Goal: Task Accomplishment & Management: Use online tool/utility

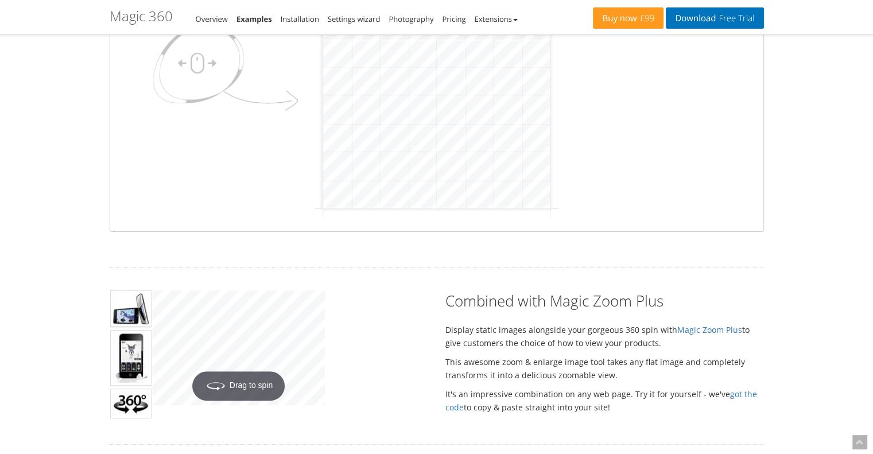
scroll to position [459, 0]
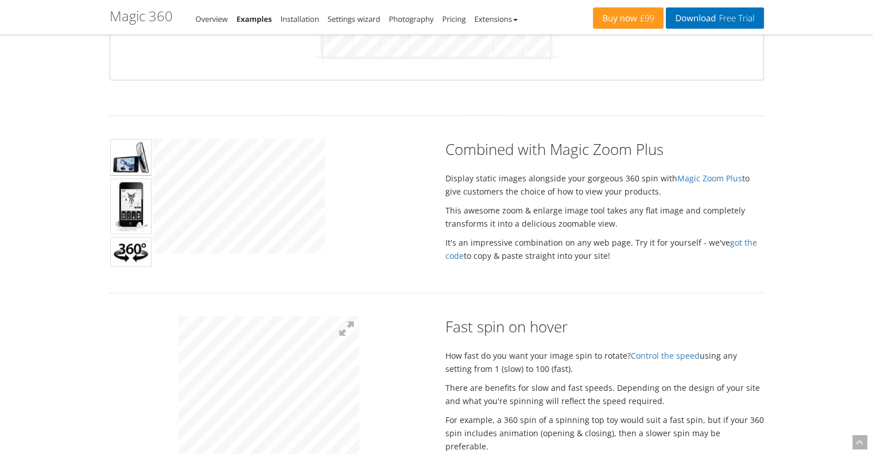
click at [138, 209] on img at bounding box center [130, 207] width 41 height 56
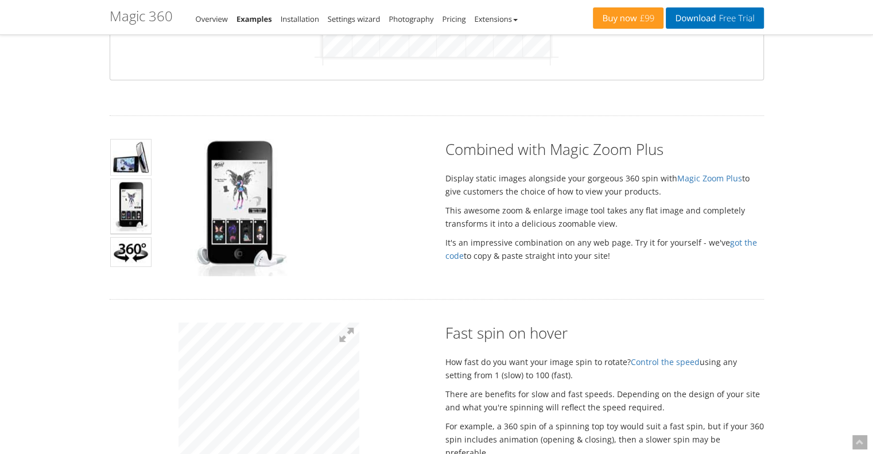
click at [131, 158] on img at bounding box center [130, 157] width 41 height 37
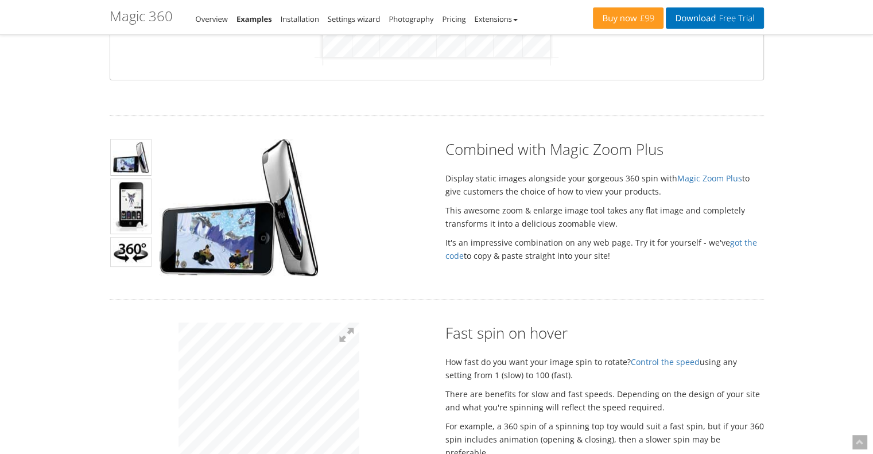
click at [129, 255] on img at bounding box center [130, 252] width 41 height 30
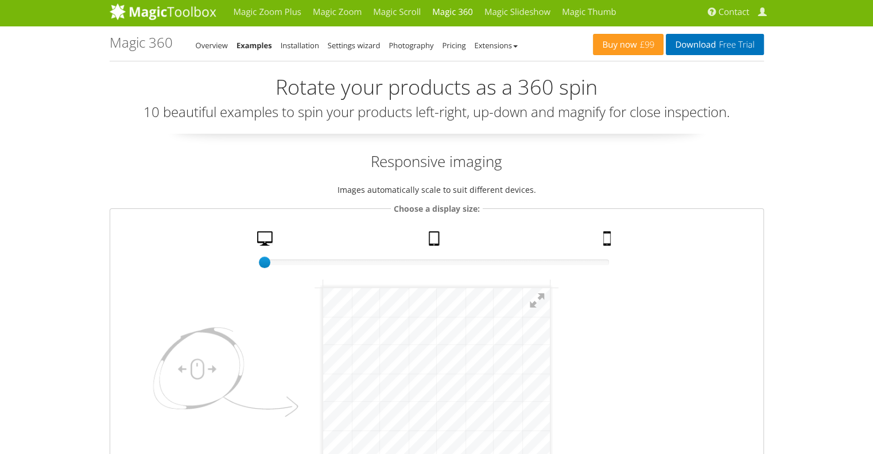
scroll to position [0, 0]
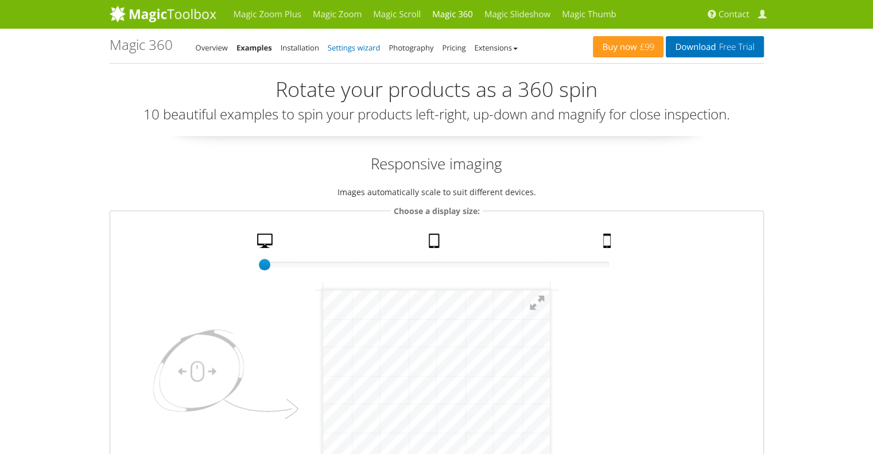
click at [351, 48] on link "Settings wizard" at bounding box center [354, 47] width 53 height 10
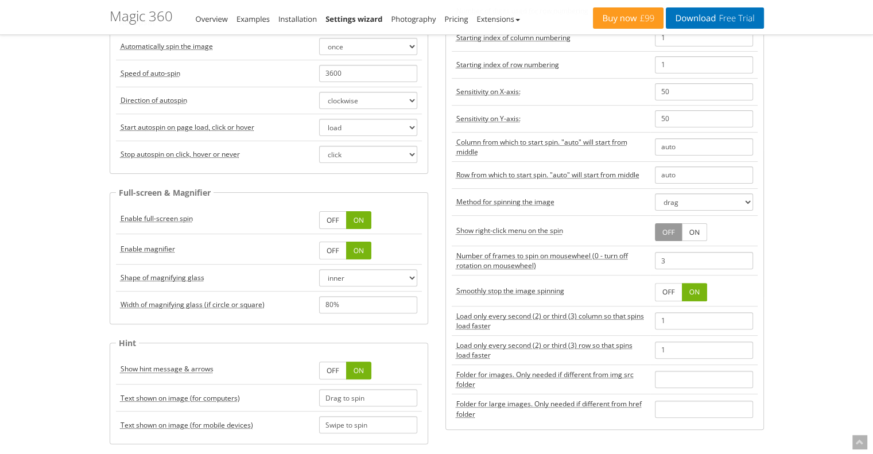
scroll to position [345, 0]
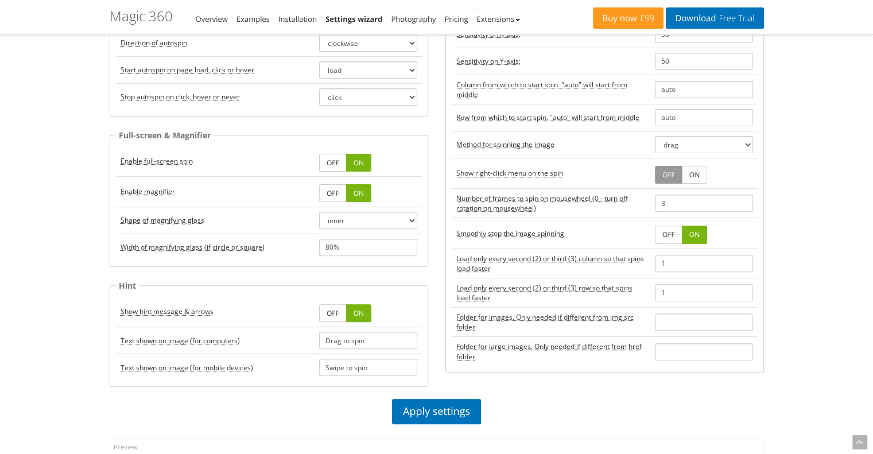
click at [344, 312] on link "OFF" at bounding box center [333, 313] width 28 height 18
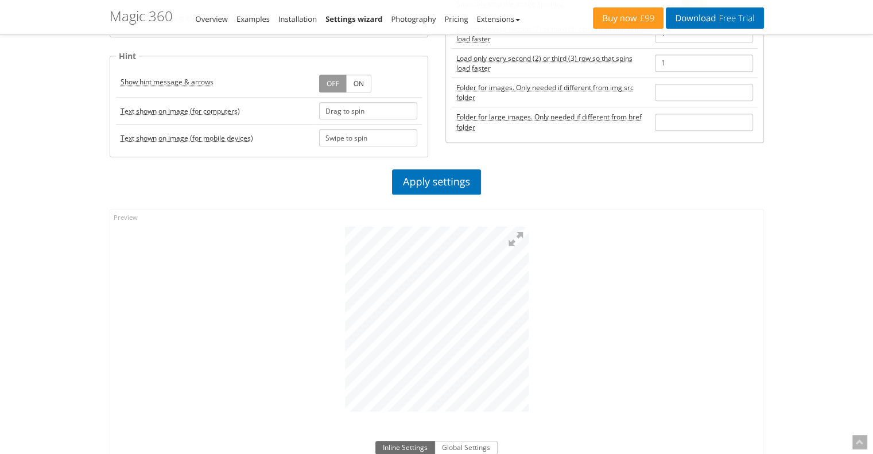
scroll to position [574, 0]
click at [358, 85] on link "ON" at bounding box center [358, 84] width 25 height 18
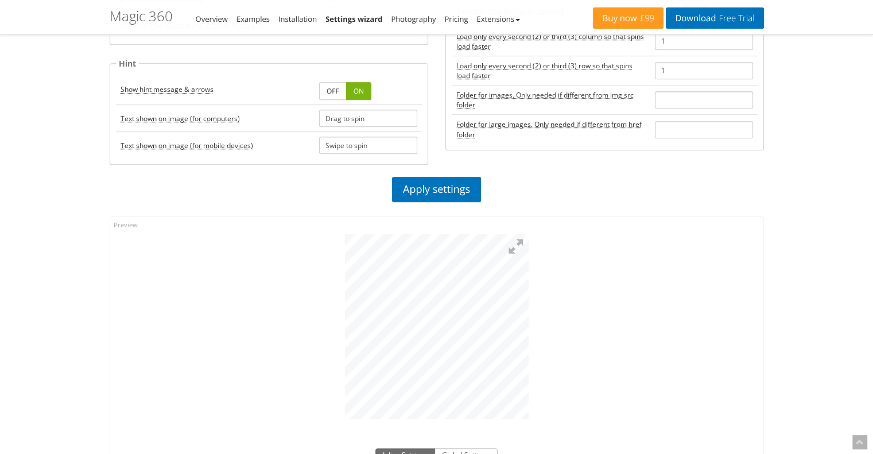
scroll to position [517, 0]
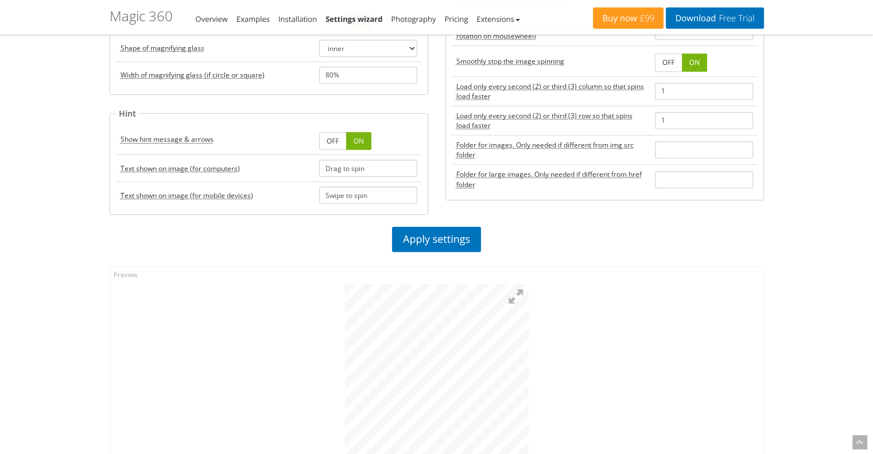
click at [328, 137] on link "OFF" at bounding box center [333, 141] width 28 height 18
click at [364, 135] on link "ON" at bounding box center [358, 141] width 25 height 18
click at [430, 239] on link "Apply settings" at bounding box center [436, 239] width 89 height 25
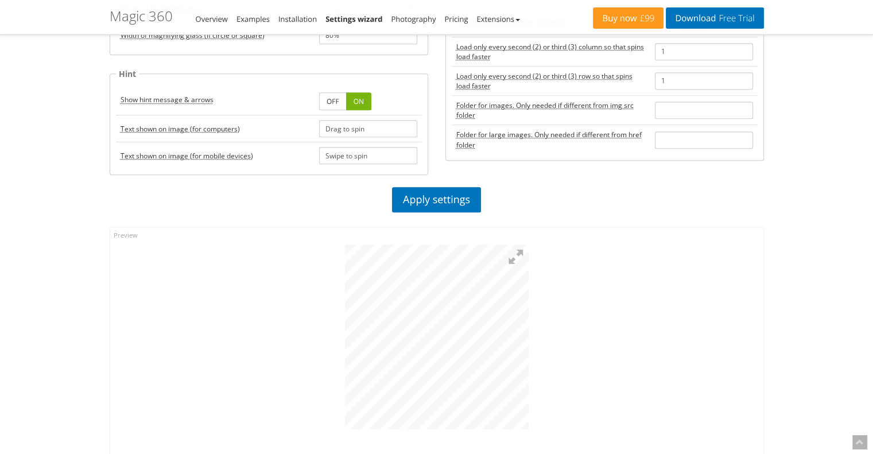
scroll to position [574, 0]
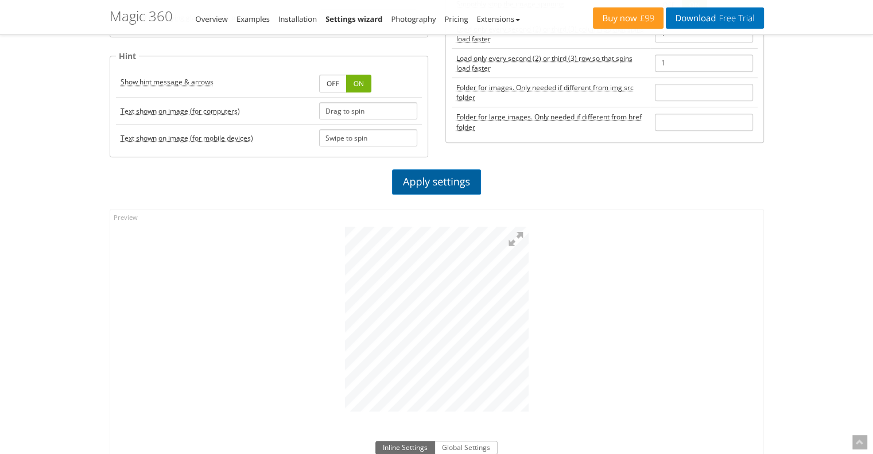
click at [413, 176] on link "Apply settings" at bounding box center [436, 181] width 89 height 25
click at [337, 80] on link "OFF" at bounding box center [333, 84] width 28 height 18
click at [430, 179] on link "Apply settings" at bounding box center [436, 181] width 89 height 25
click at [435, 171] on link "Apply settings" at bounding box center [436, 181] width 89 height 25
click at [363, 86] on link "ON" at bounding box center [358, 84] width 25 height 18
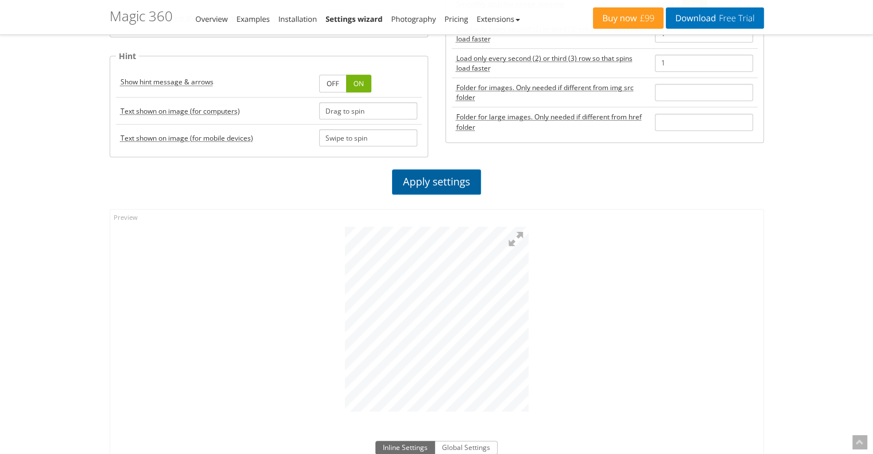
click at [441, 174] on link "Apply settings" at bounding box center [436, 181] width 89 height 25
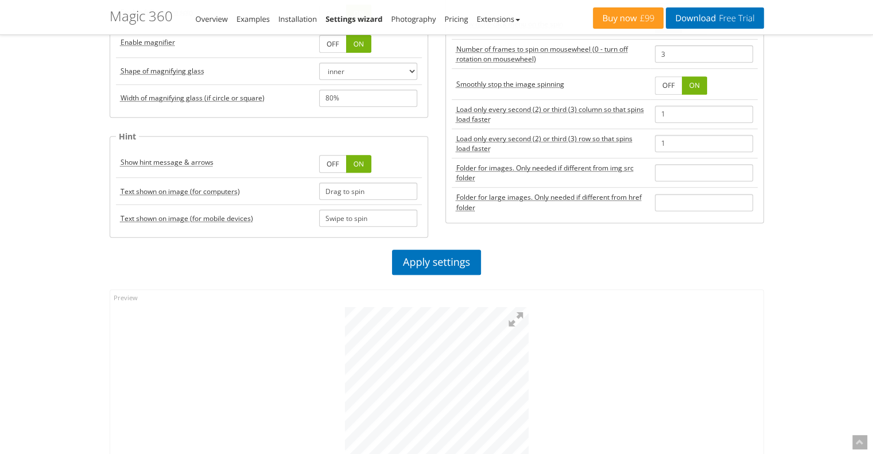
scroll to position [459, 0]
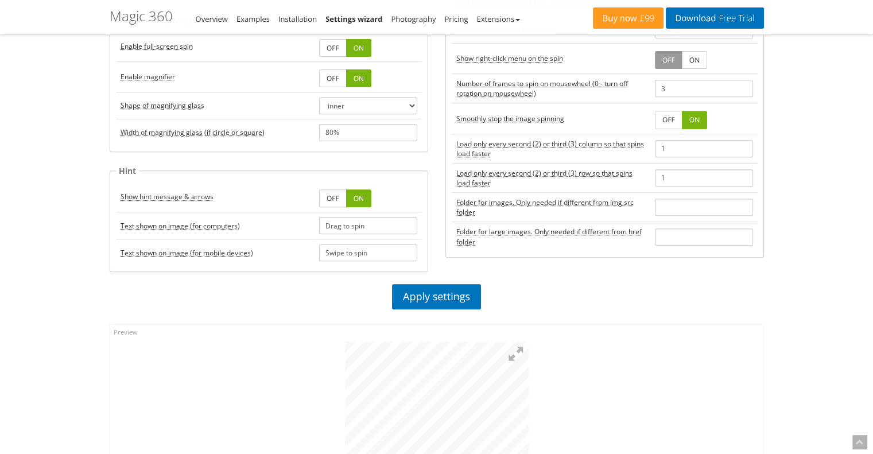
click at [337, 78] on link "OFF" at bounding box center [333, 78] width 28 height 18
click at [428, 297] on link "Apply settings" at bounding box center [436, 296] width 89 height 25
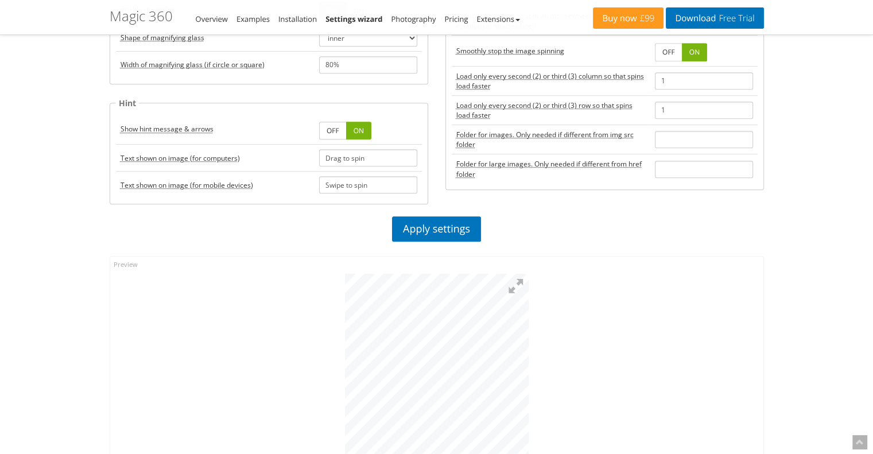
scroll to position [632, 0]
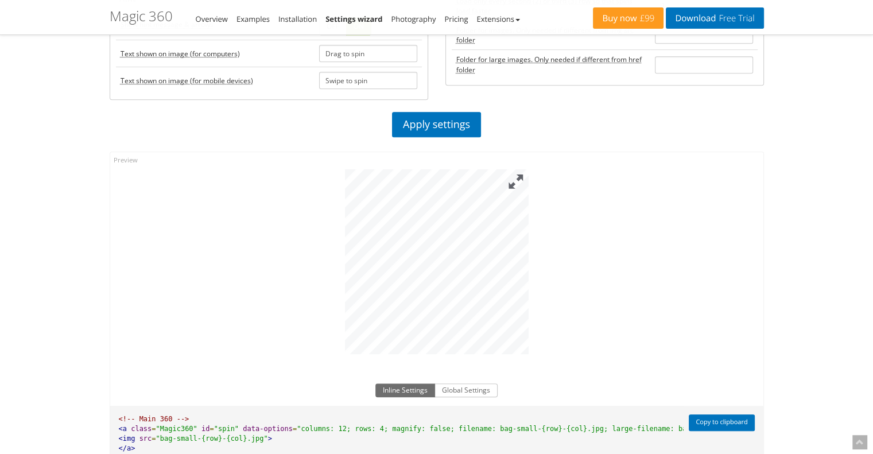
click at [512, 182] on button at bounding box center [516, 181] width 25 height 25
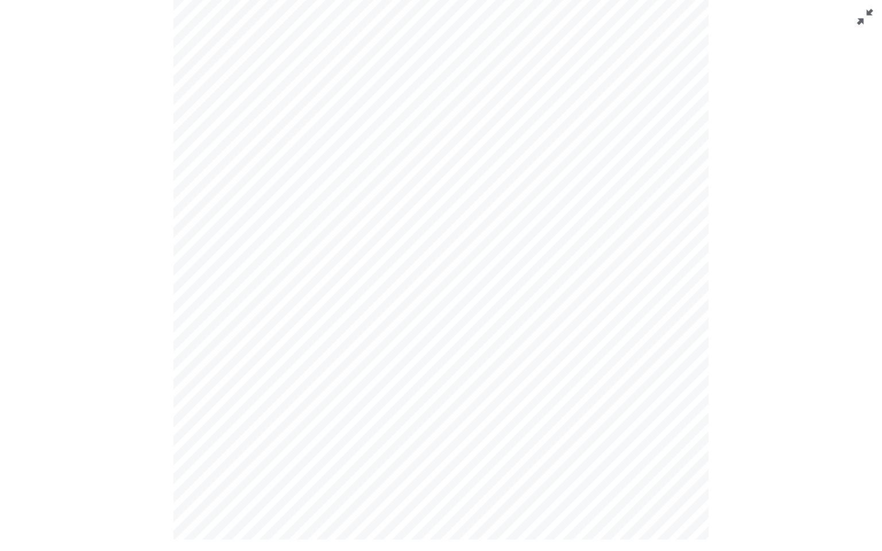
click at [870, 21] on button at bounding box center [865, 17] width 34 height 34
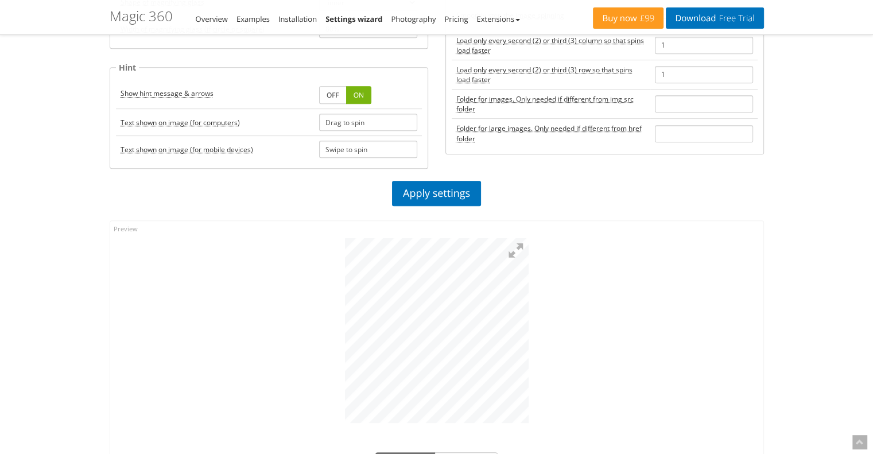
scroll to position [459, 0]
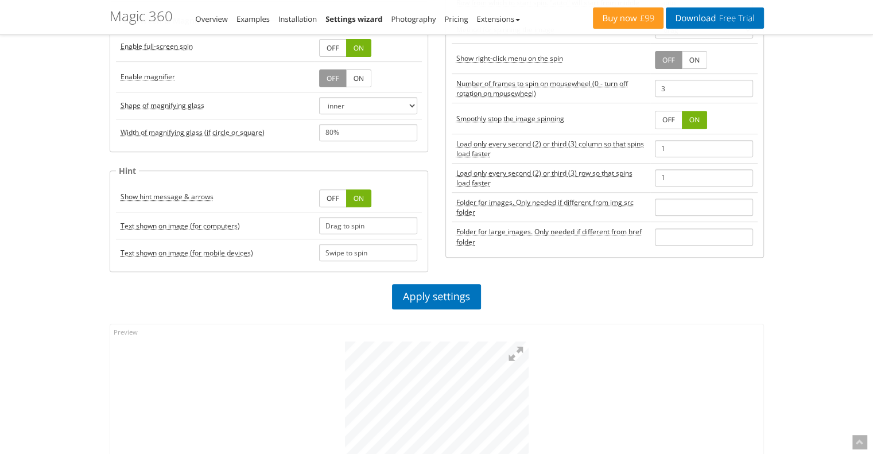
click at [331, 75] on link "OFF" at bounding box center [333, 78] width 28 height 18
click at [365, 75] on link "ON" at bounding box center [358, 78] width 25 height 18
click at [440, 291] on link "Apply settings" at bounding box center [436, 296] width 89 height 25
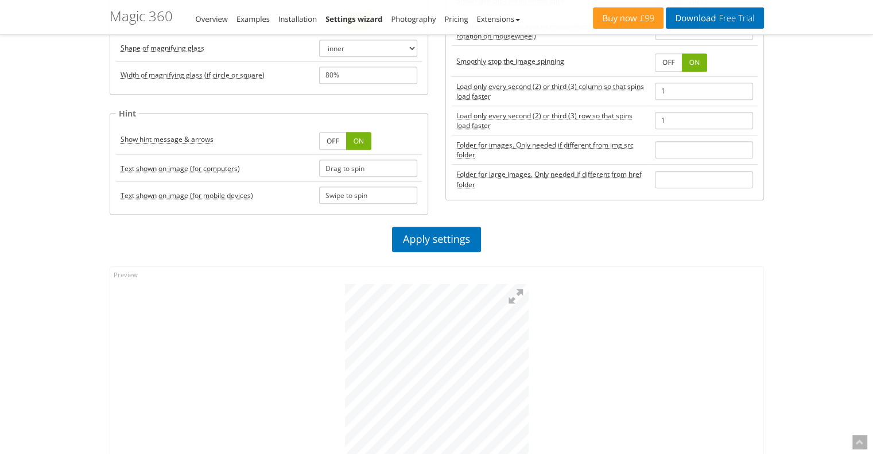
scroll to position [632, 0]
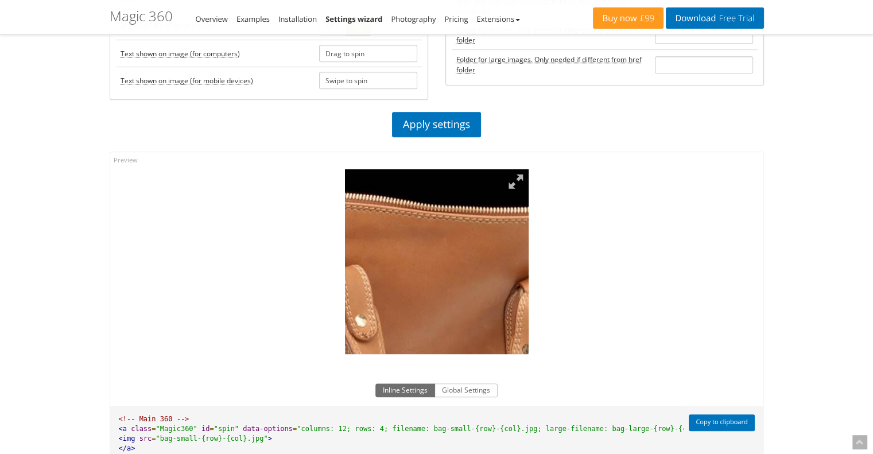
click at [433, 254] on img at bounding box center [447, 273] width 574 height 579
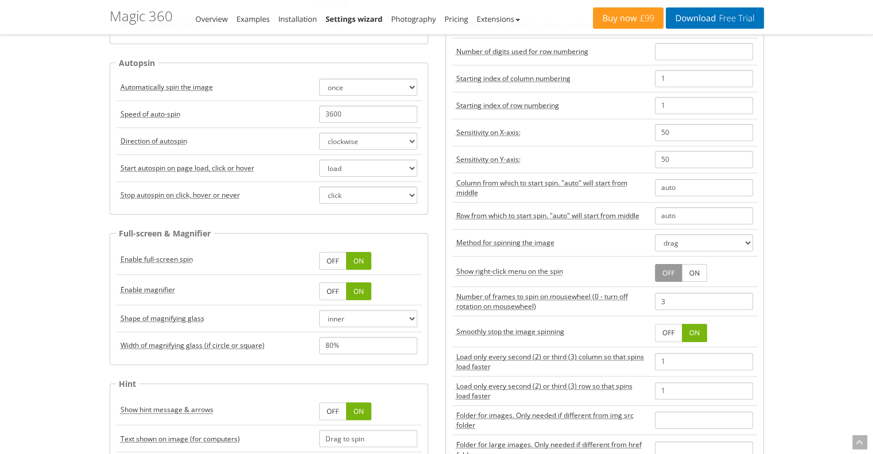
scroll to position [230, 0]
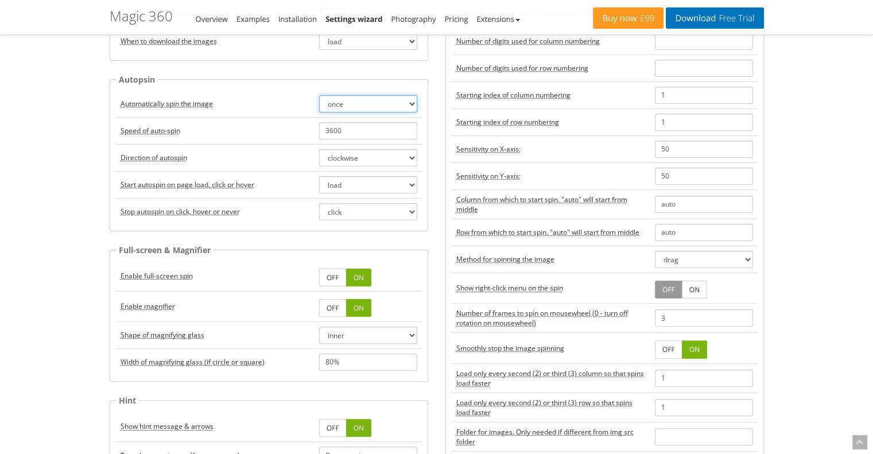
click at [347, 98] on select "once twice infinite off" at bounding box center [368, 103] width 98 height 17
click at [348, 103] on select "once twice infinite off" at bounding box center [368, 103] width 98 height 17
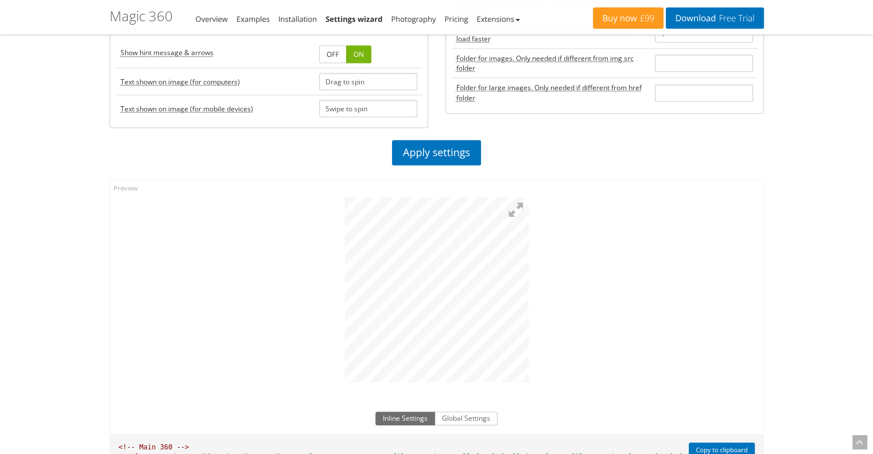
scroll to position [689, 0]
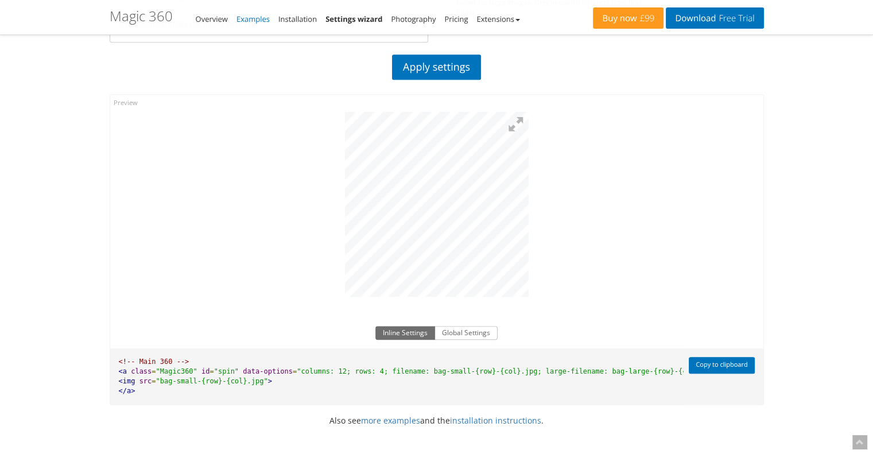
click at [254, 21] on link "Examples" at bounding box center [253, 19] width 33 height 10
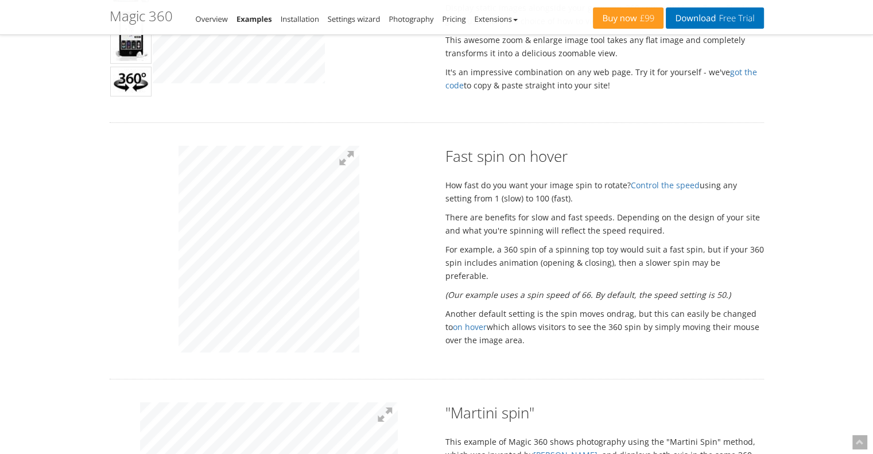
scroll to position [632, 0]
drag, startPoint x: 221, startPoint y: 192, endPoint x: 146, endPoint y: 282, distance: 117.1
click at [146, 282] on div at bounding box center [269, 249] width 336 height 210
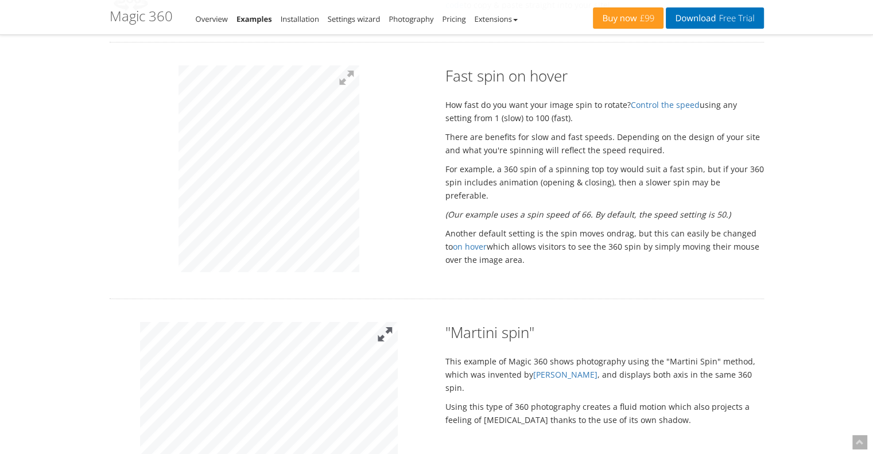
scroll to position [861, 0]
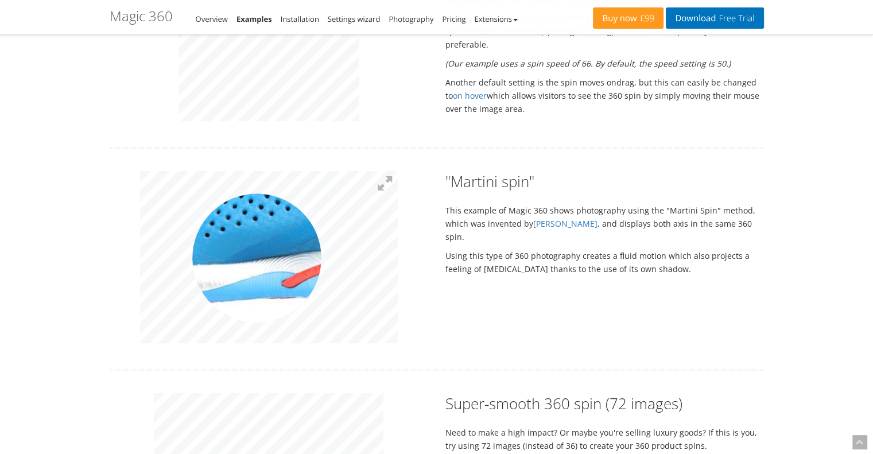
click at [257, 257] on img at bounding box center [284, 257] width 574 height 383
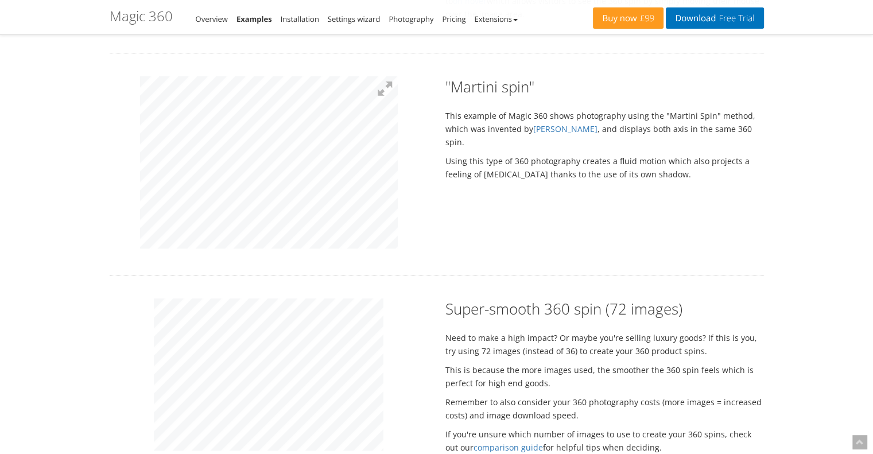
scroll to position [1034, 0]
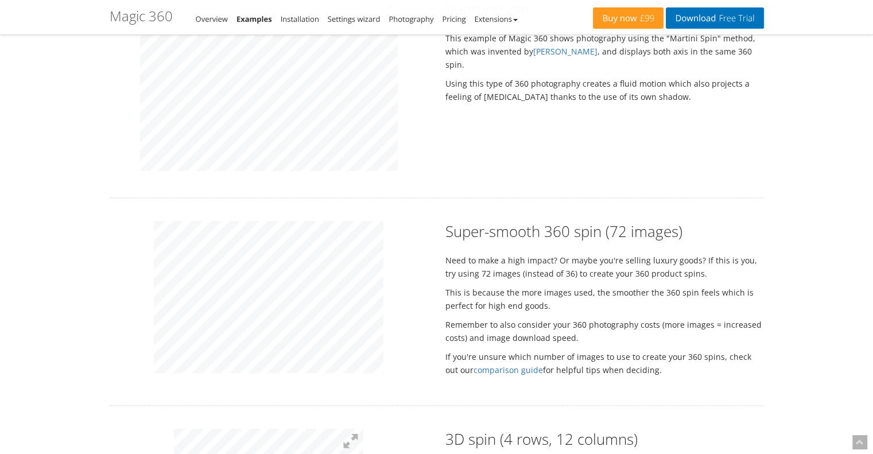
click at [402, 286] on div at bounding box center [269, 299] width 336 height 156
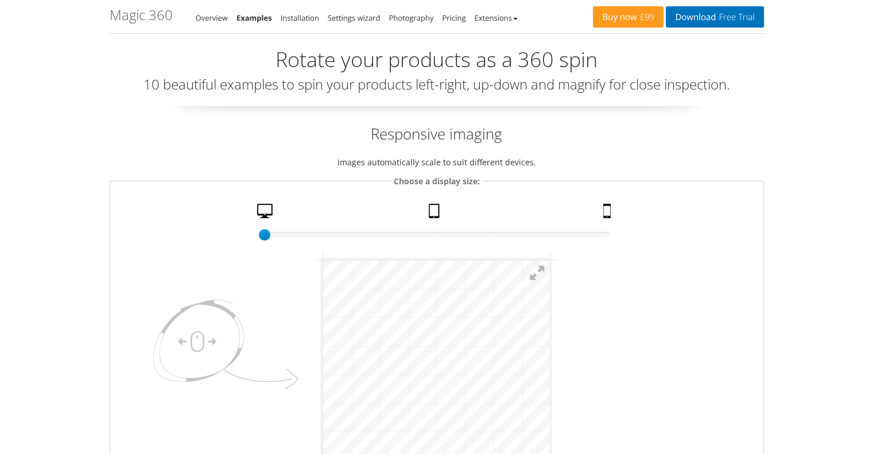
scroll to position [0, 0]
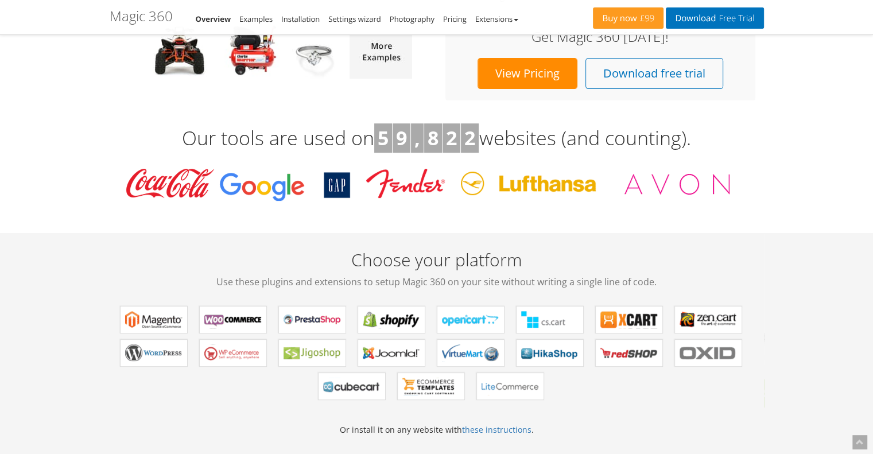
scroll to position [115, 0]
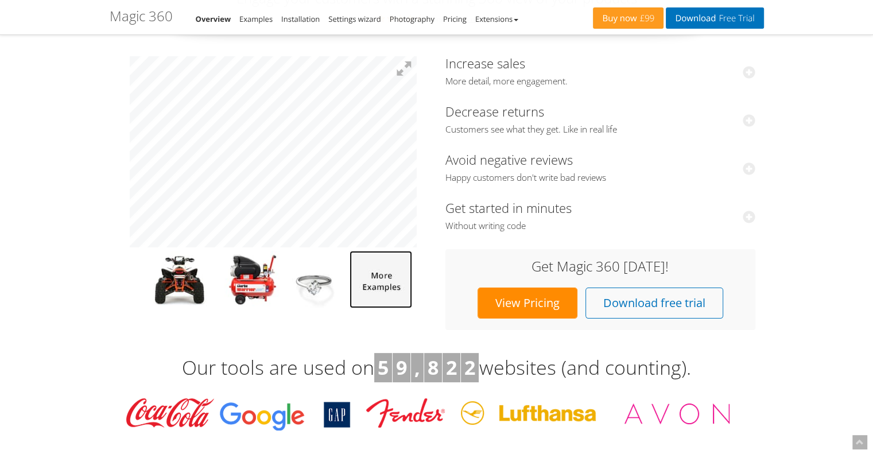
click at [377, 287] on img at bounding box center [381, 279] width 63 height 57
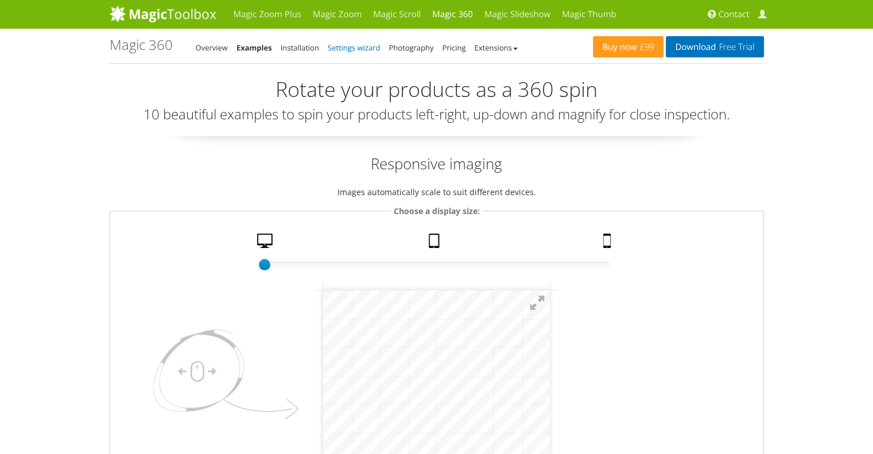
click at [358, 43] on link "Settings wizard" at bounding box center [354, 47] width 53 height 10
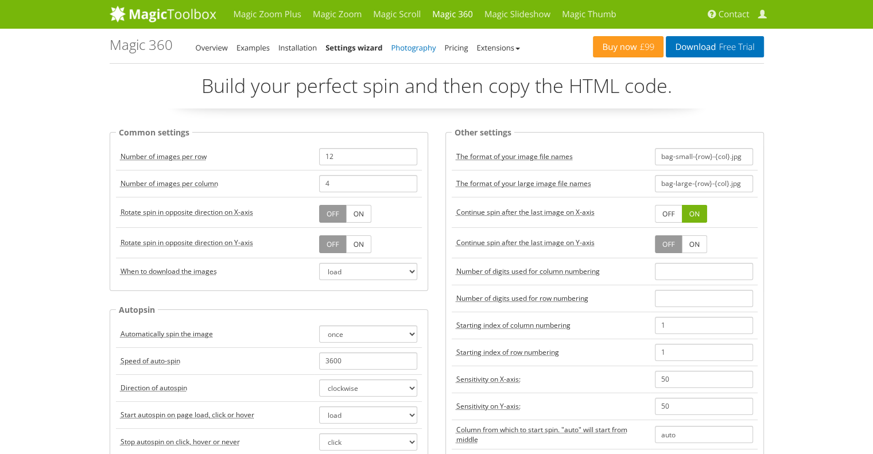
click at [406, 45] on link "Photography" at bounding box center [413, 47] width 45 height 10
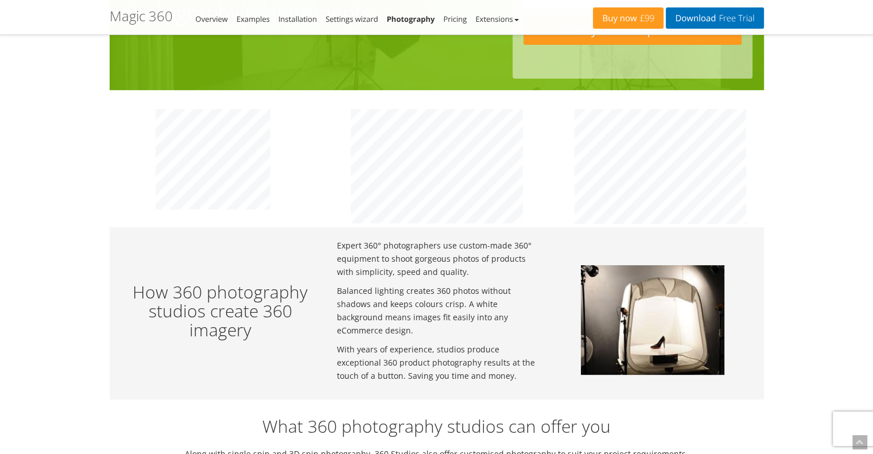
scroll to position [345, 0]
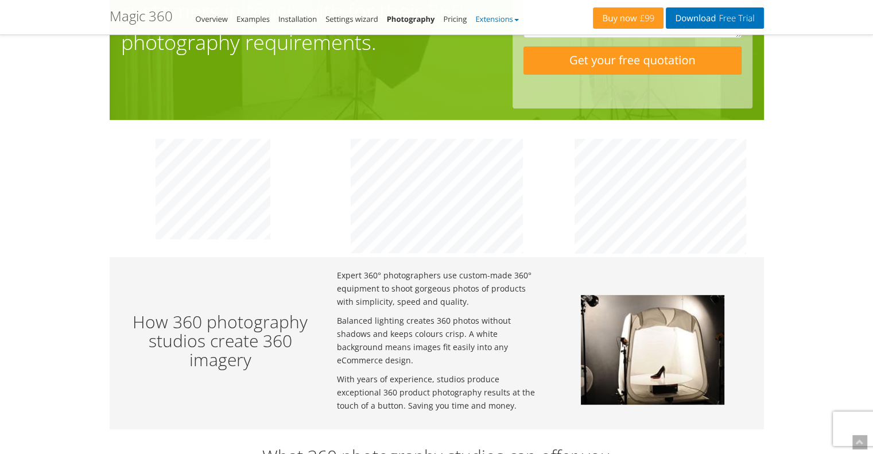
click at [519, 19] on b at bounding box center [517, 20] width 5 height 2
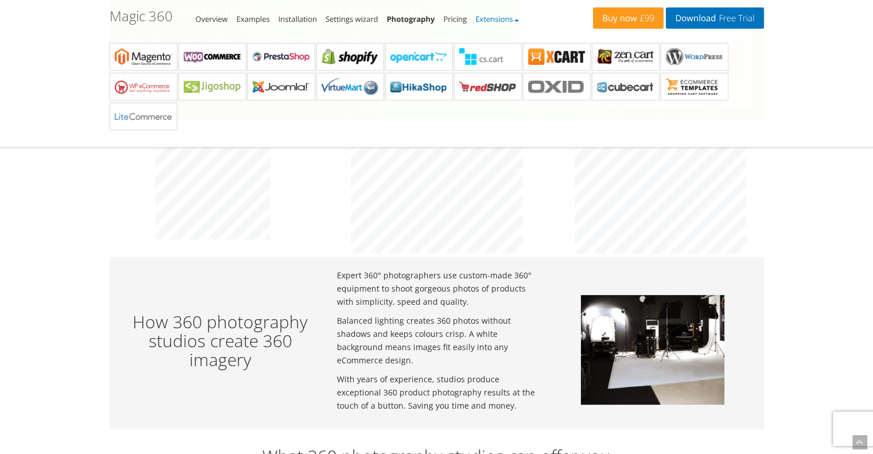
click at [519, 19] on b at bounding box center [517, 20] width 5 height 2
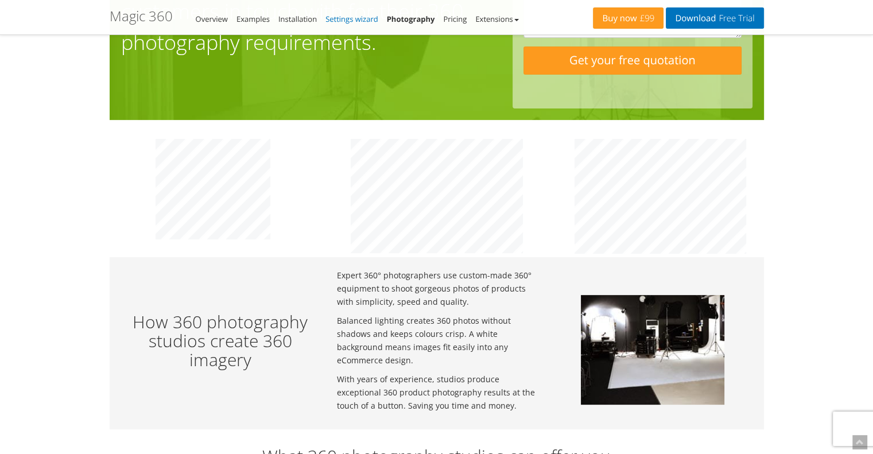
click at [362, 16] on link "Settings wizard" at bounding box center [352, 19] width 53 height 10
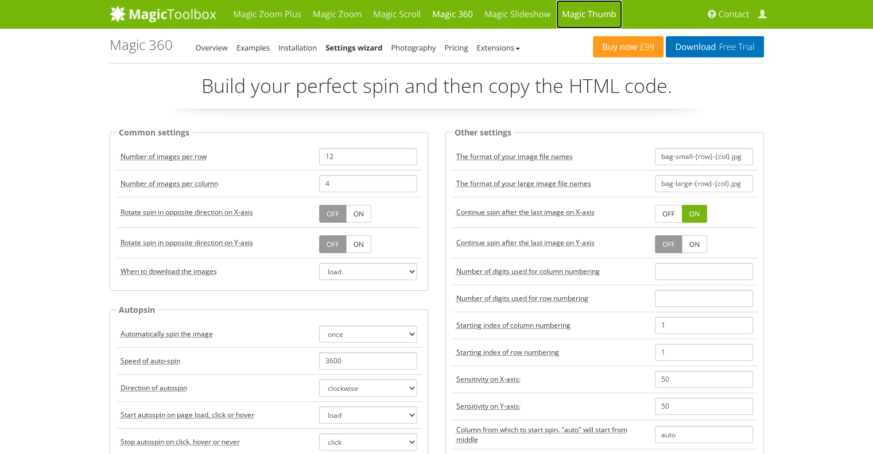
click at [576, 14] on link "Magic Thumb" at bounding box center [589, 14] width 66 height 29
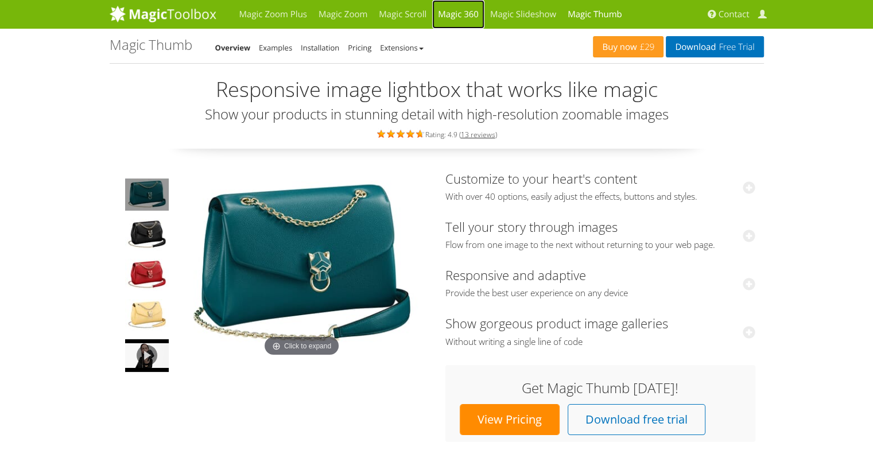
click at [459, 14] on link "Magic 360" at bounding box center [458, 14] width 52 height 29
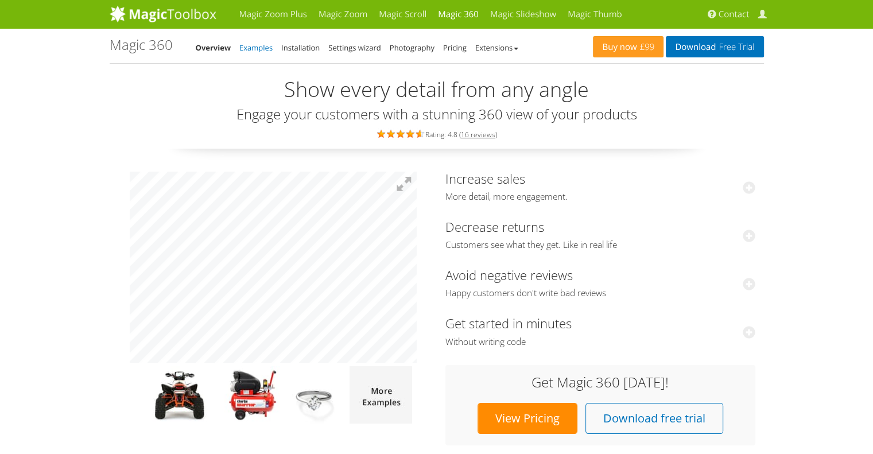
click at [257, 46] on link "Examples" at bounding box center [255, 47] width 33 height 10
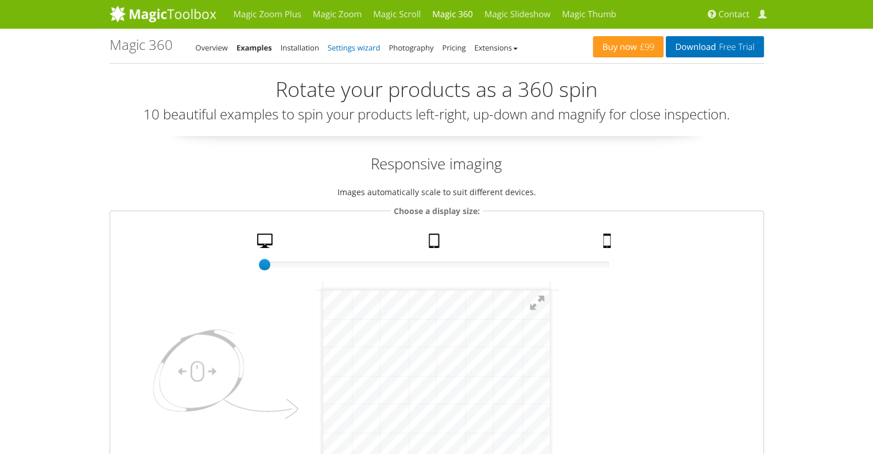
click at [342, 46] on link "Settings wizard" at bounding box center [354, 47] width 53 height 10
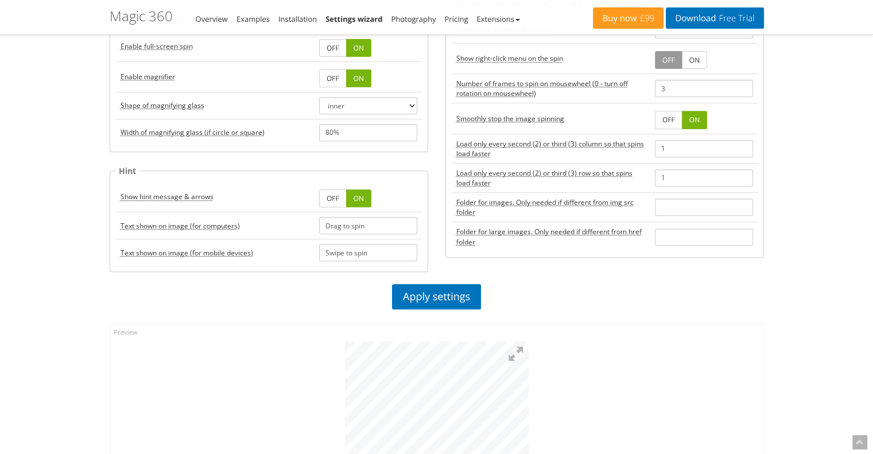
scroll to position [689, 0]
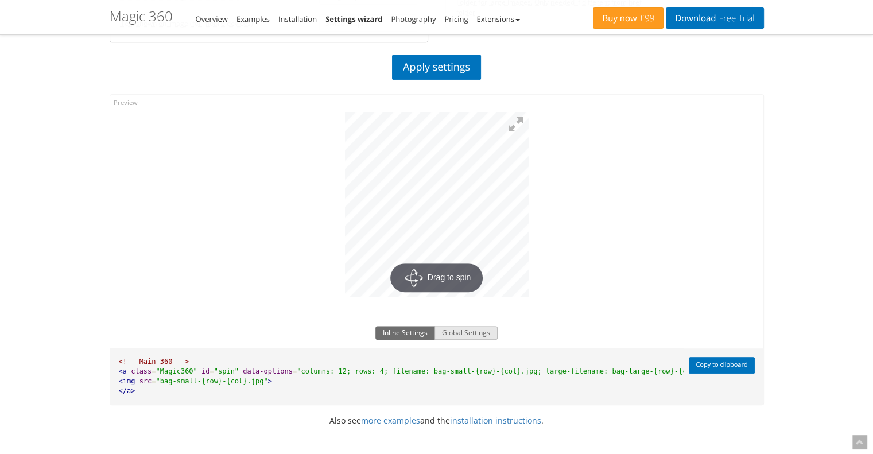
click at [451, 328] on button "Global Settings" at bounding box center [466, 333] width 63 height 14
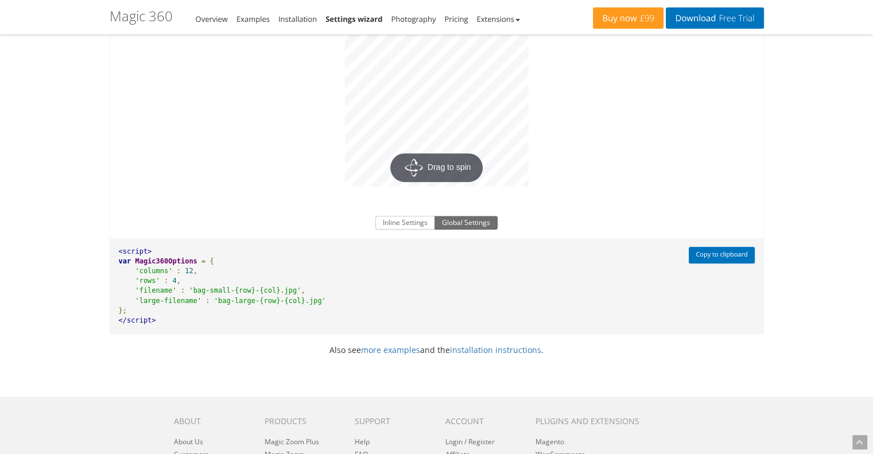
scroll to position [804, 0]
